Goal: Entertainment & Leisure: Consume media (video, audio)

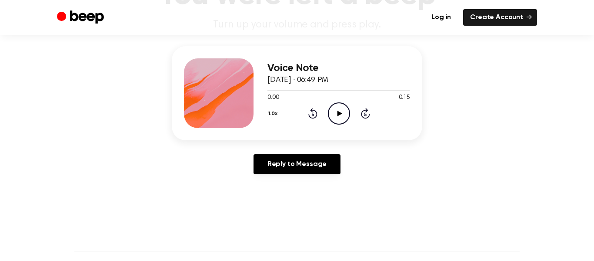
scroll to position [90, 0]
click at [350, 112] on div "1.0x Rewind 5 seconds Play Audio Skip 5 seconds" at bounding box center [339, 113] width 143 height 22
click at [344, 114] on icon "Play Audio" at bounding box center [339, 113] width 22 height 22
click at [317, 109] on icon "Rewind 5 seconds" at bounding box center [313, 112] width 10 height 11
click at [315, 110] on icon "Rewind 5 seconds" at bounding box center [313, 112] width 10 height 11
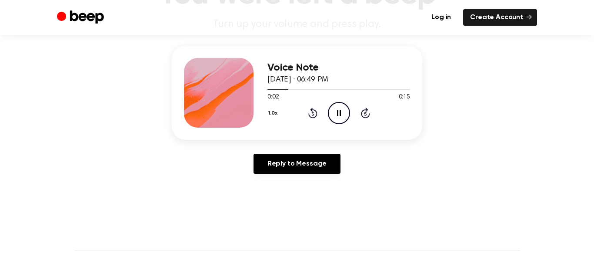
click at [315, 110] on icon "Rewind 5 seconds" at bounding box center [313, 112] width 10 height 11
click at [316, 111] on icon at bounding box center [312, 112] width 9 height 10
click at [316, 110] on icon at bounding box center [312, 112] width 9 height 10
click at [315, 110] on icon at bounding box center [312, 112] width 9 height 10
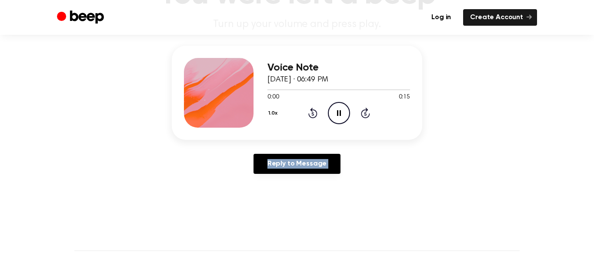
click at [315, 110] on icon at bounding box center [312, 112] width 9 height 10
click at [316, 112] on icon at bounding box center [312, 112] width 9 height 10
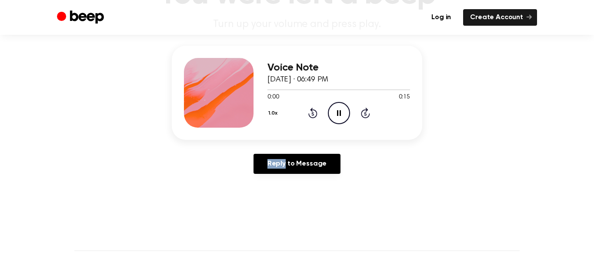
click at [316, 112] on icon at bounding box center [312, 112] width 9 height 10
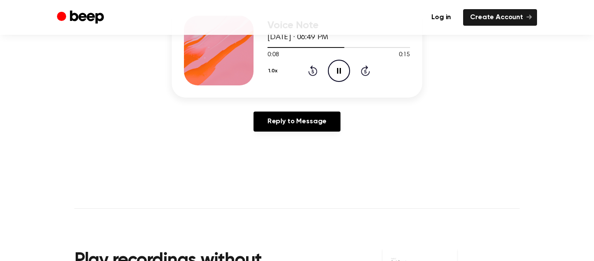
scroll to position [118, 0]
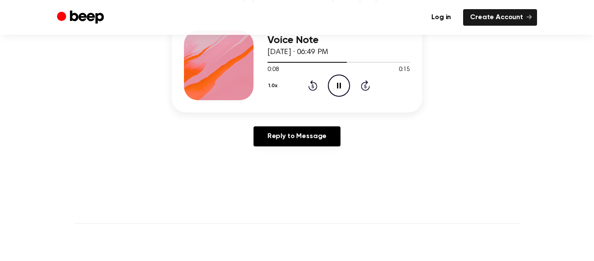
click at [370, 32] on div "Log in Create Account" at bounding box center [297, 17] width 480 height 35
click at [367, 86] on icon "Skip 5 seconds" at bounding box center [366, 85] width 10 height 11
click at [306, 86] on div "1.0x Rewind 5 seconds Play Audio Skip 5 seconds" at bounding box center [339, 85] width 143 height 22
click at [312, 86] on icon at bounding box center [312, 86] width 2 height 3
click at [340, 84] on icon "Play Audio" at bounding box center [339, 85] width 22 height 22
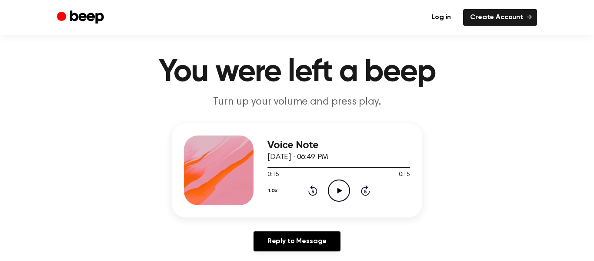
scroll to position [0, 0]
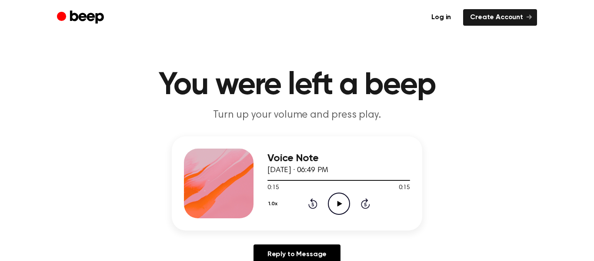
click at [344, 209] on icon "Play Audio" at bounding box center [339, 203] width 22 height 22
click at [276, 178] on div at bounding box center [339, 179] width 143 height 7
click at [361, 169] on div "Voice Note August 19, 2025 · 06:49 PM" at bounding box center [339, 164] width 143 height 24
click at [334, 198] on icon "Play Audio" at bounding box center [339, 203] width 22 height 22
click at [313, 204] on icon at bounding box center [312, 204] width 2 height 3
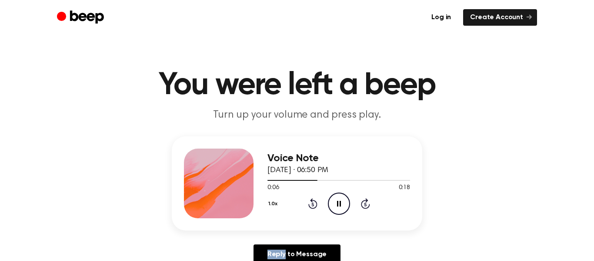
click at [313, 205] on icon "Rewind 5 seconds" at bounding box center [313, 202] width 10 height 11
click at [312, 205] on icon "Rewind 5 seconds" at bounding box center [313, 202] width 10 height 11
click at [316, 206] on icon at bounding box center [312, 203] width 9 height 10
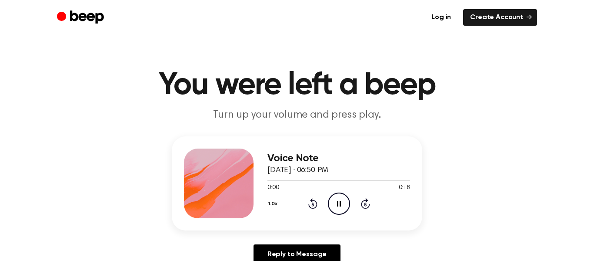
click at [316, 206] on icon at bounding box center [312, 203] width 9 height 10
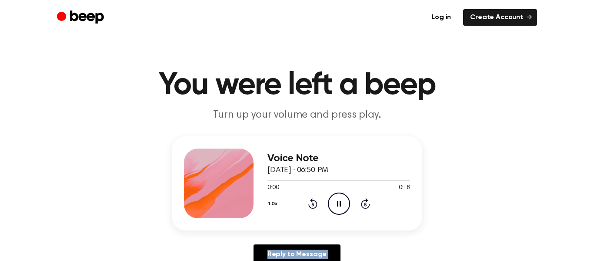
click at [316, 206] on icon at bounding box center [312, 203] width 9 height 10
click at [331, 199] on icon "Play Audio" at bounding box center [339, 203] width 22 height 22
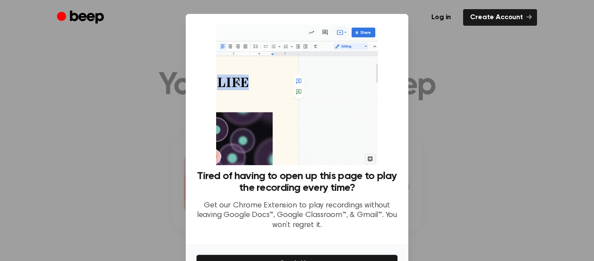
click at [425, 62] on div at bounding box center [297, 130] width 594 height 261
click at [447, 77] on div at bounding box center [297, 130] width 594 height 261
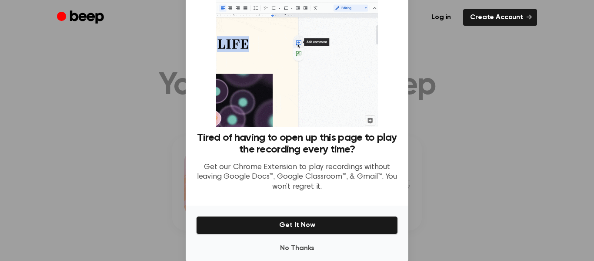
scroll to position [50, 0]
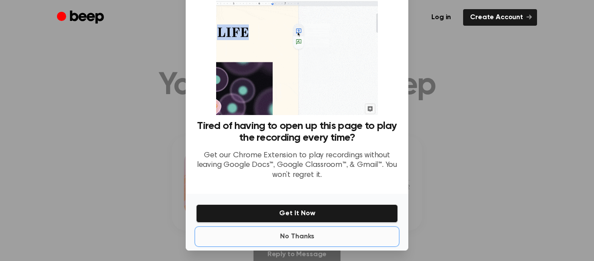
click at [323, 240] on button "No Thanks" at bounding box center [297, 235] width 202 height 17
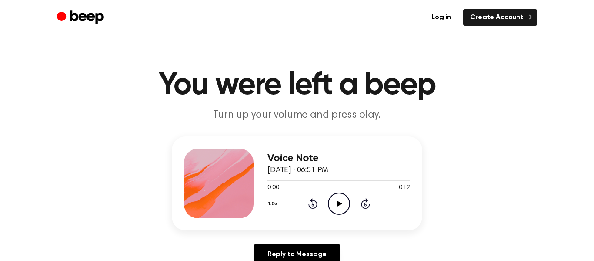
click at [335, 218] on div "Voice Note August 19, 2025 · 06:51 PM 0:00 0:12 Your browser does not support t…" at bounding box center [297, 183] width 251 height 94
click at [336, 205] on icon "Play Audio" at bounding box center [339, 203] width 22 height 22
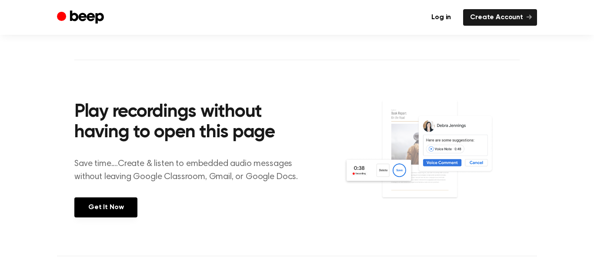
scroll to position [0, 0]
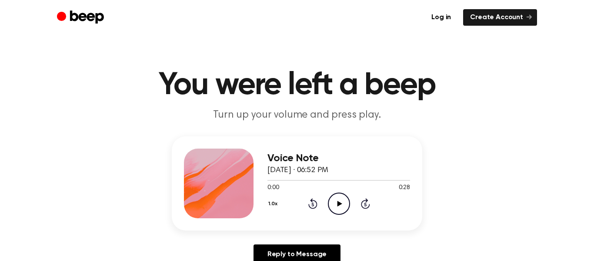
click at [341, 200] on icon "Play Audio" at bounding box center [339, 203] width 22 height 22
click at [341, 203] on icon at bounding box center [339, 204] width 5 height 6
click at [312, 205] on icon at bounding box center [312, 204] width 2 height 3
click at [312, 205] on icon "Rewind 5 seconds" at bounding box center [313, 202] width 10 height 11
click at [408, 234] on div "Voice Note August 19, 2025 · 06:52 PM 0:03 0:17 Your browser does not support t…" at bounding box center [296, 203] width 573 height 135
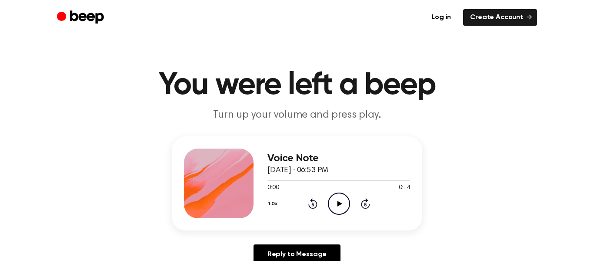
click at [352, 202] on div "1.0x Rewind 5 seconds Play Audio Skip 5 seconds" at bounding box center [339, 203] width 143 height 22
click at [342, 201] on icon "Play Audio" at bounding box center [339, 203] width 22 height 22
